Goal: Register for event/course

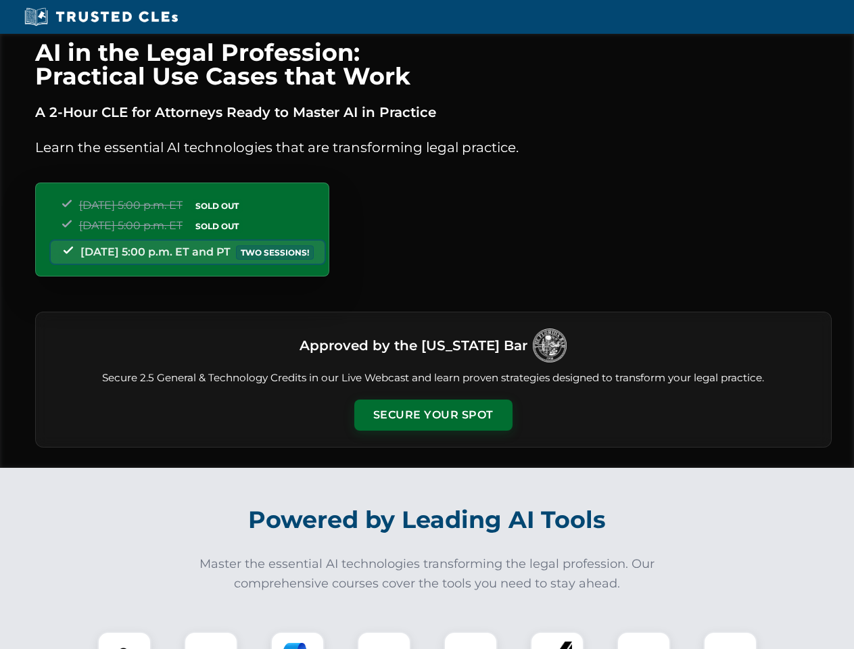
click at [433, 415] on button "Secure Your Spot" at bounding box center [433, 415] width 158 height 31
click at [124, 640] on img at bounding box center [124, 658] width 39 height 39
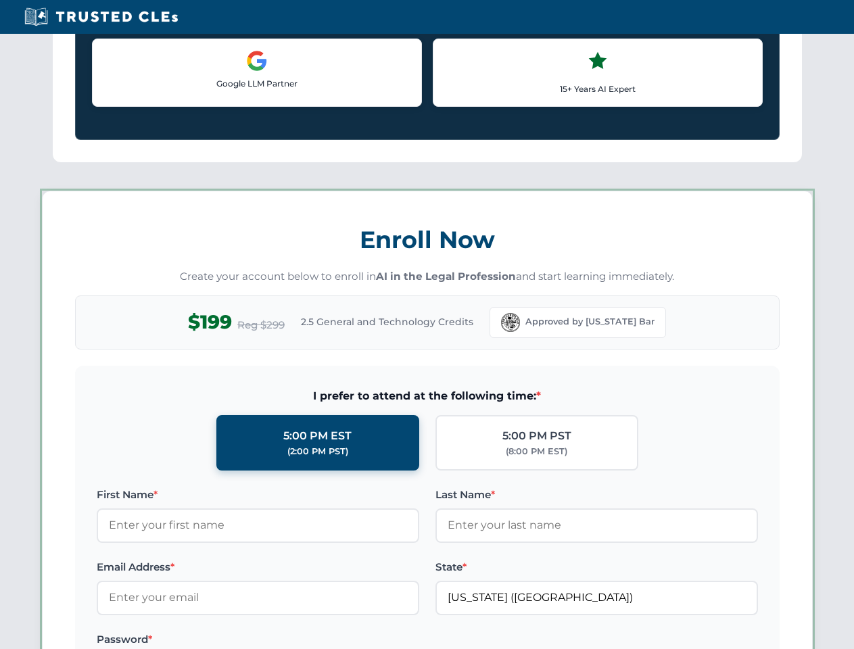
click at [211, 640] on div "AI in the Legal Profession: Practical Use Cases that Work A 2-Hour CLE for Atto…" at bounding box center [427, 634] width 854 height 3164
